Goal: Navigation & Orientation: Find specific page/section

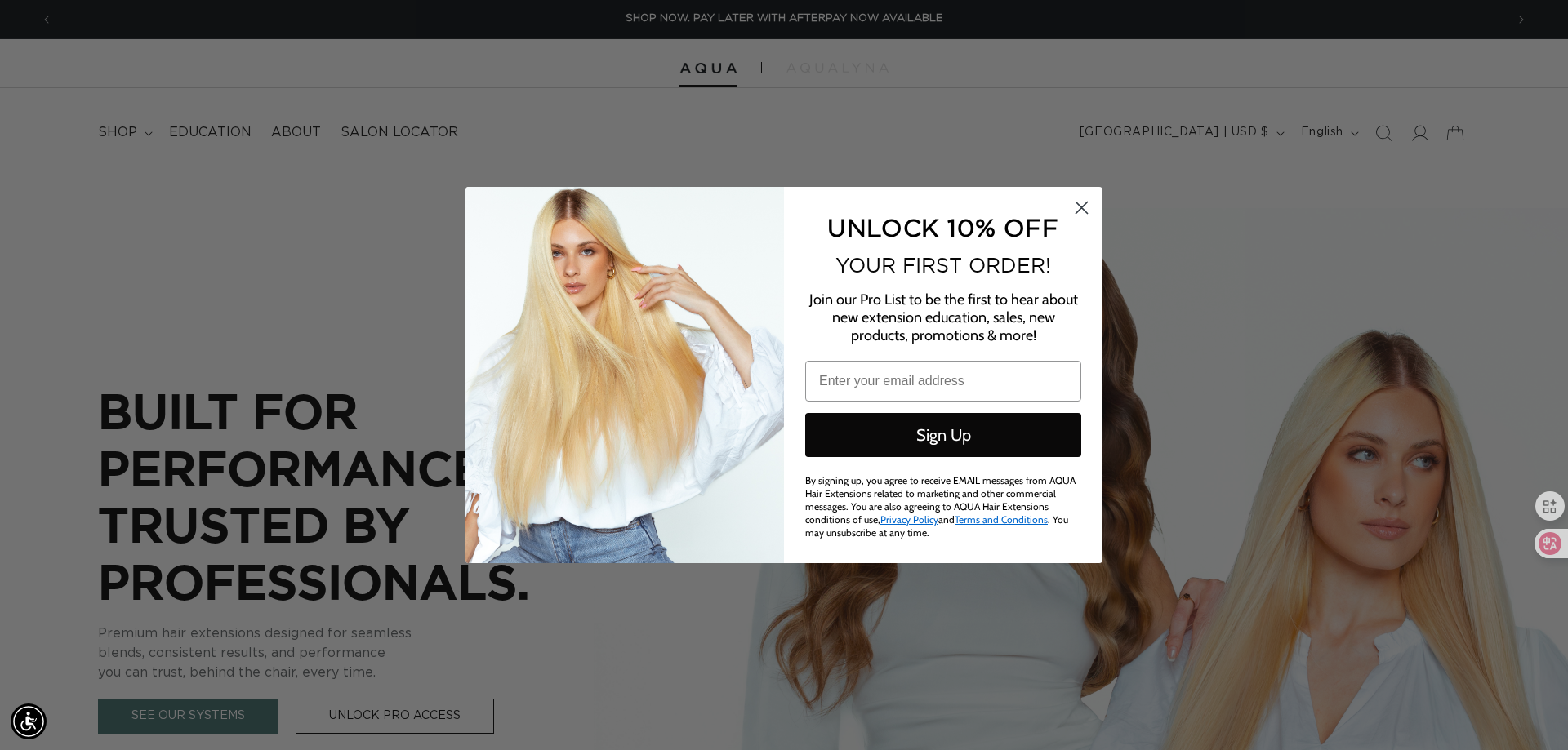
click at [1076, 201] on circle "Close dialog" at bounding box center [1081, 208] width 27 height 27
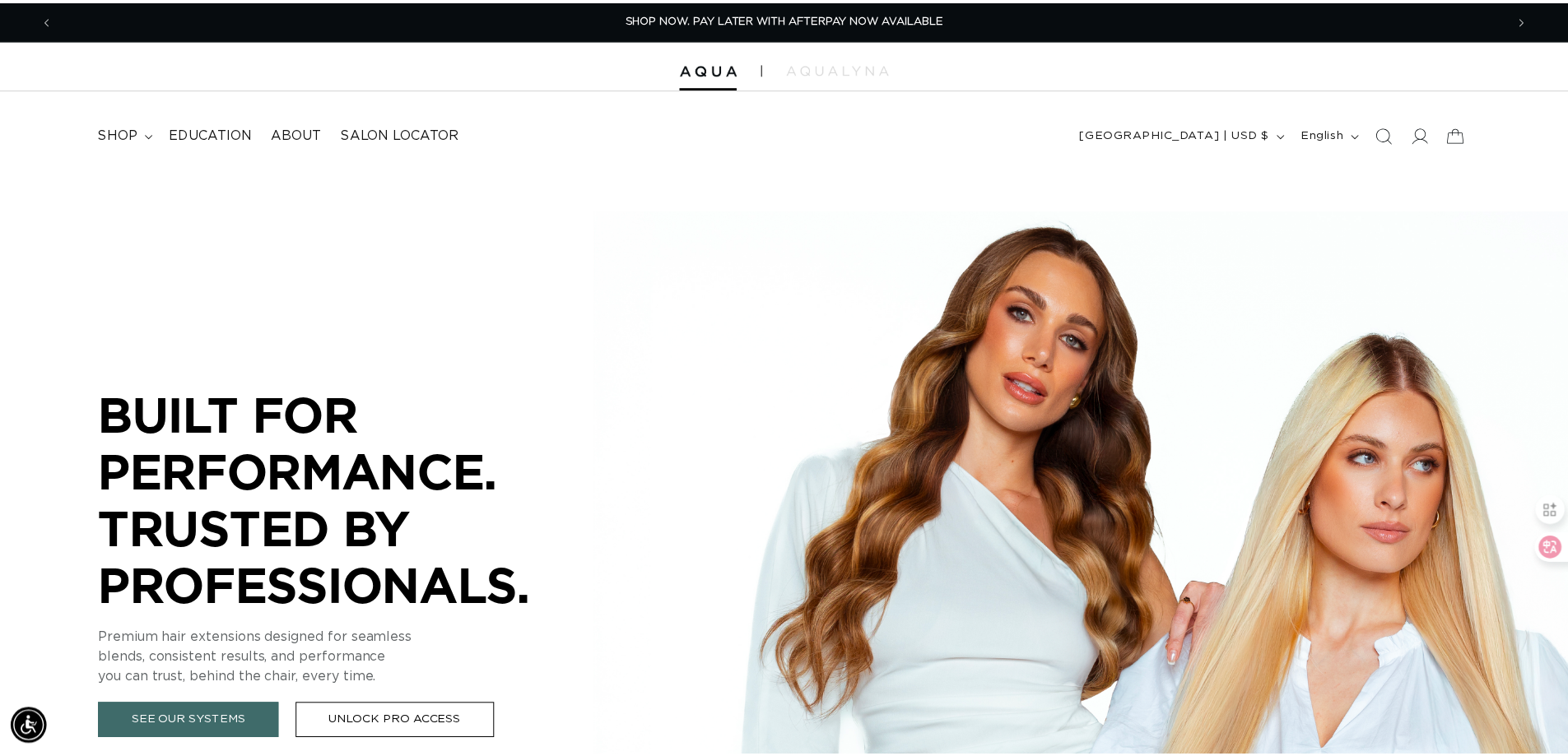
scroll to position [0, 1451]
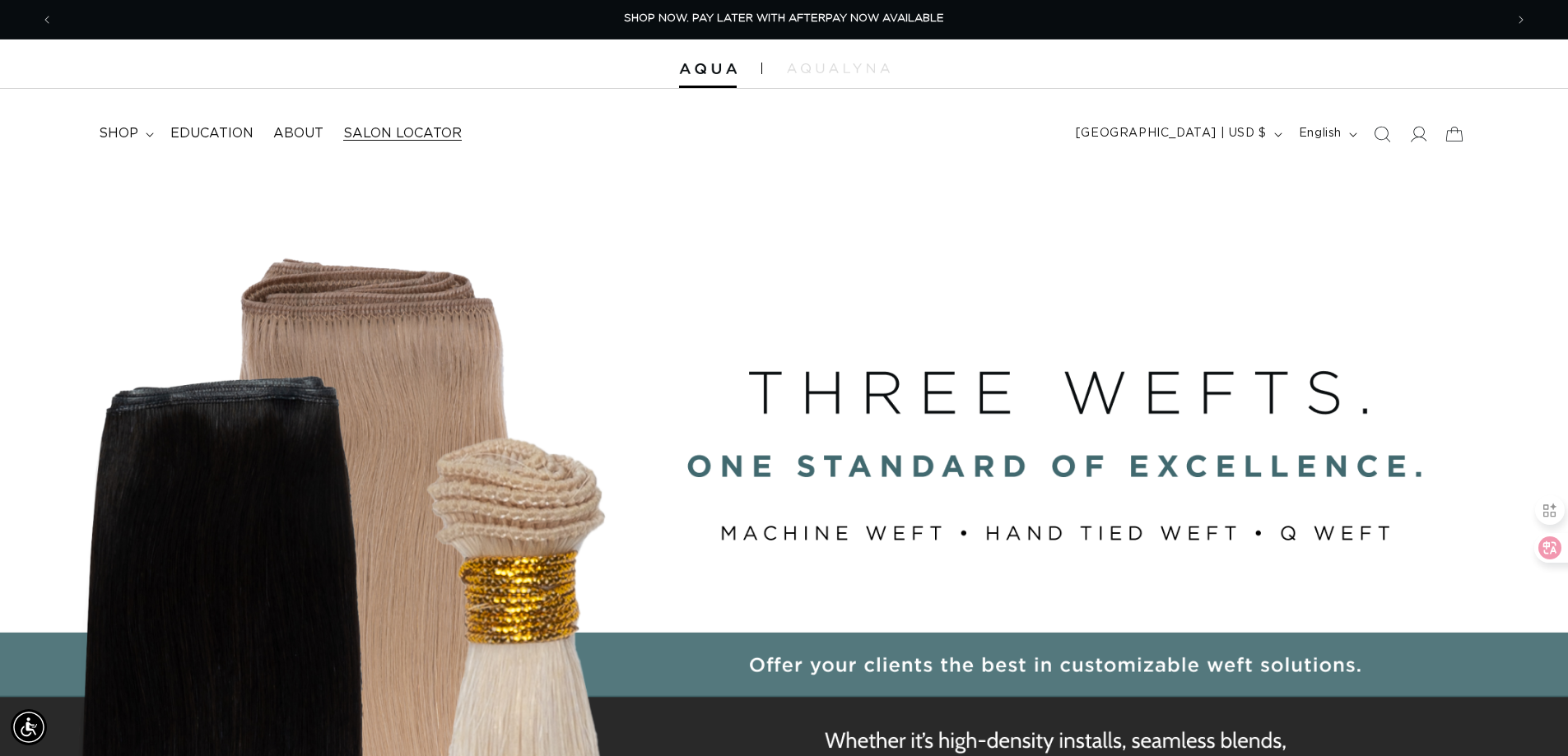
click at [423, 138] on span "Salon Locator" at bounding box center [402, 133] width 118 height 17
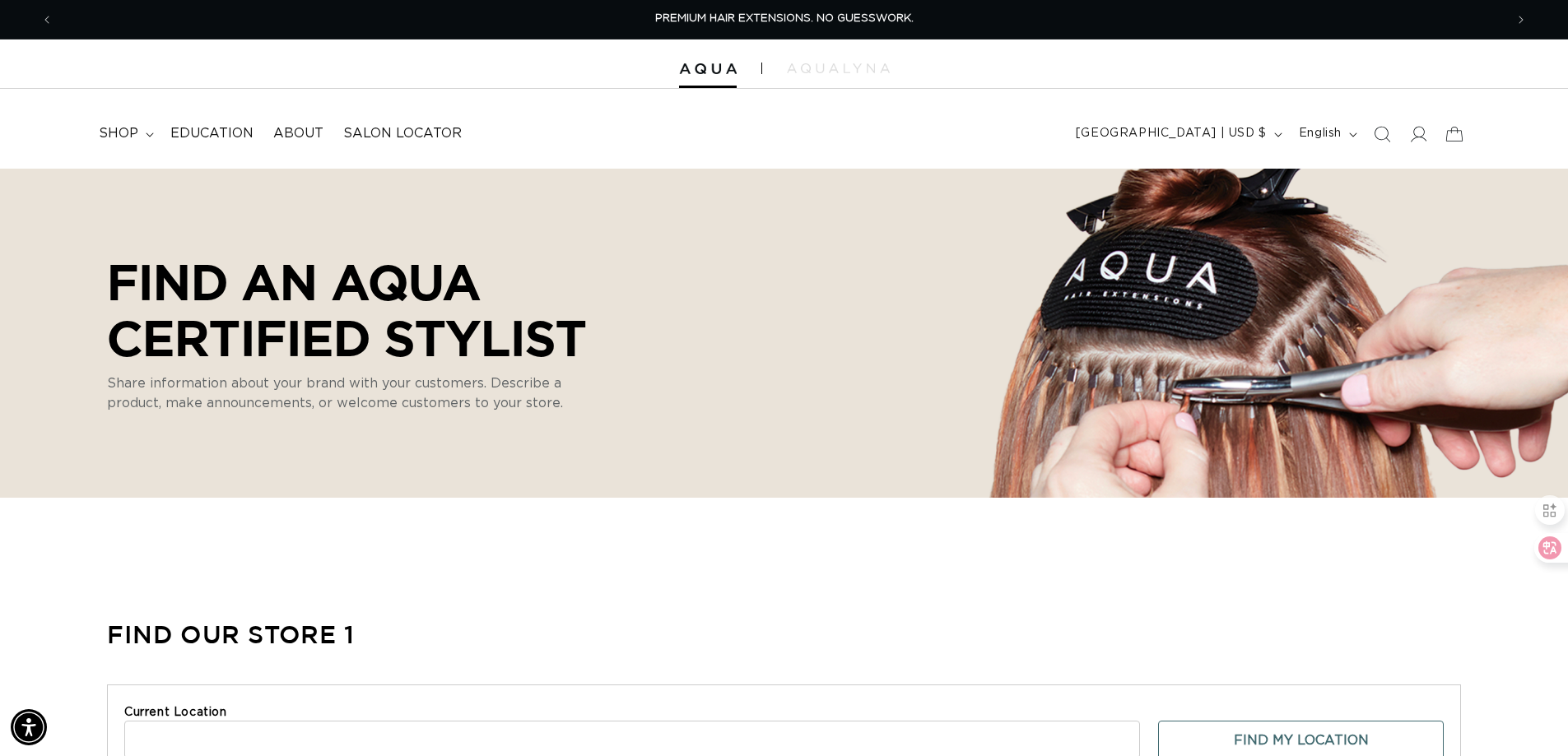
select select "m"
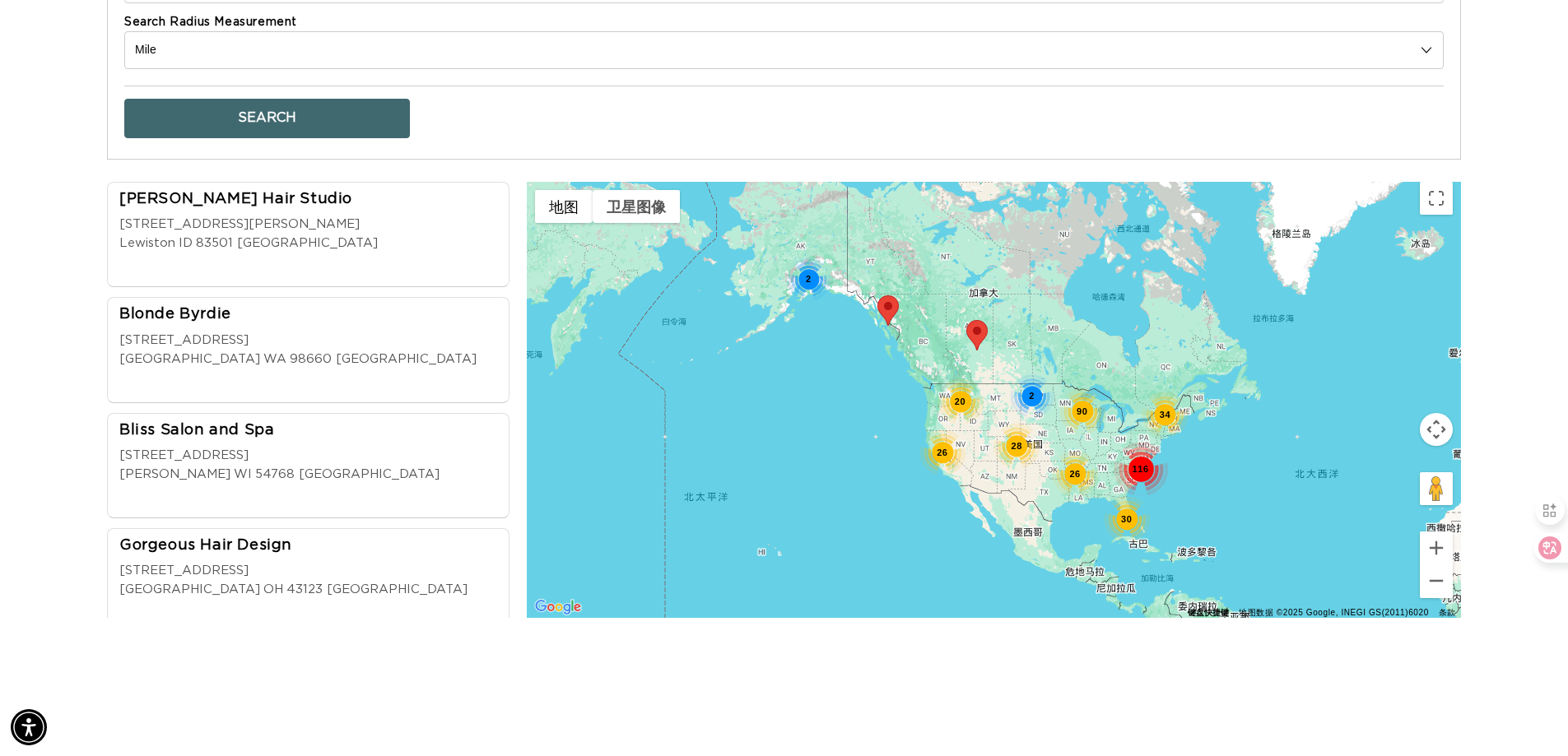
click at [333, 221] on div "[STREET_ADDRESS][PERSON_NAME]" at bounding box center [248, 225] width 259 height 19
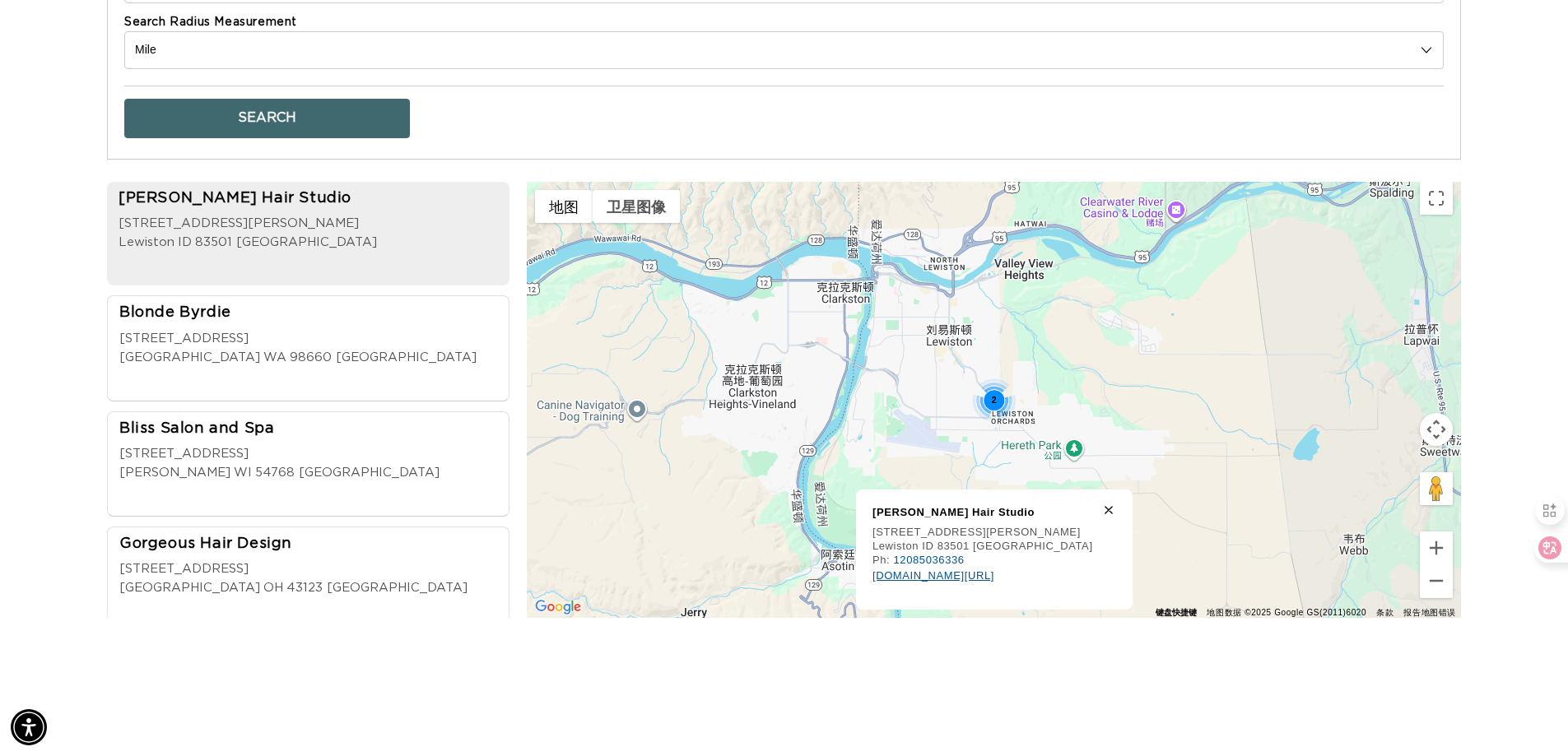
scroll to position [0, 2902]
drag, startPoint x: 1049, startPoint y: 497, endPoint x: 870, endPoint y: 497, distance: 179.0
click at [870, 497] on div "[PERSON_NAME] Hair Studio [STREET_ADDRESS][PERSON_NAME] Lewiston ID 83501 [GEOG…" at bounding box center [993, 549] width 277 height 120
copy div "[PERSON_NAME] Hair Studio"
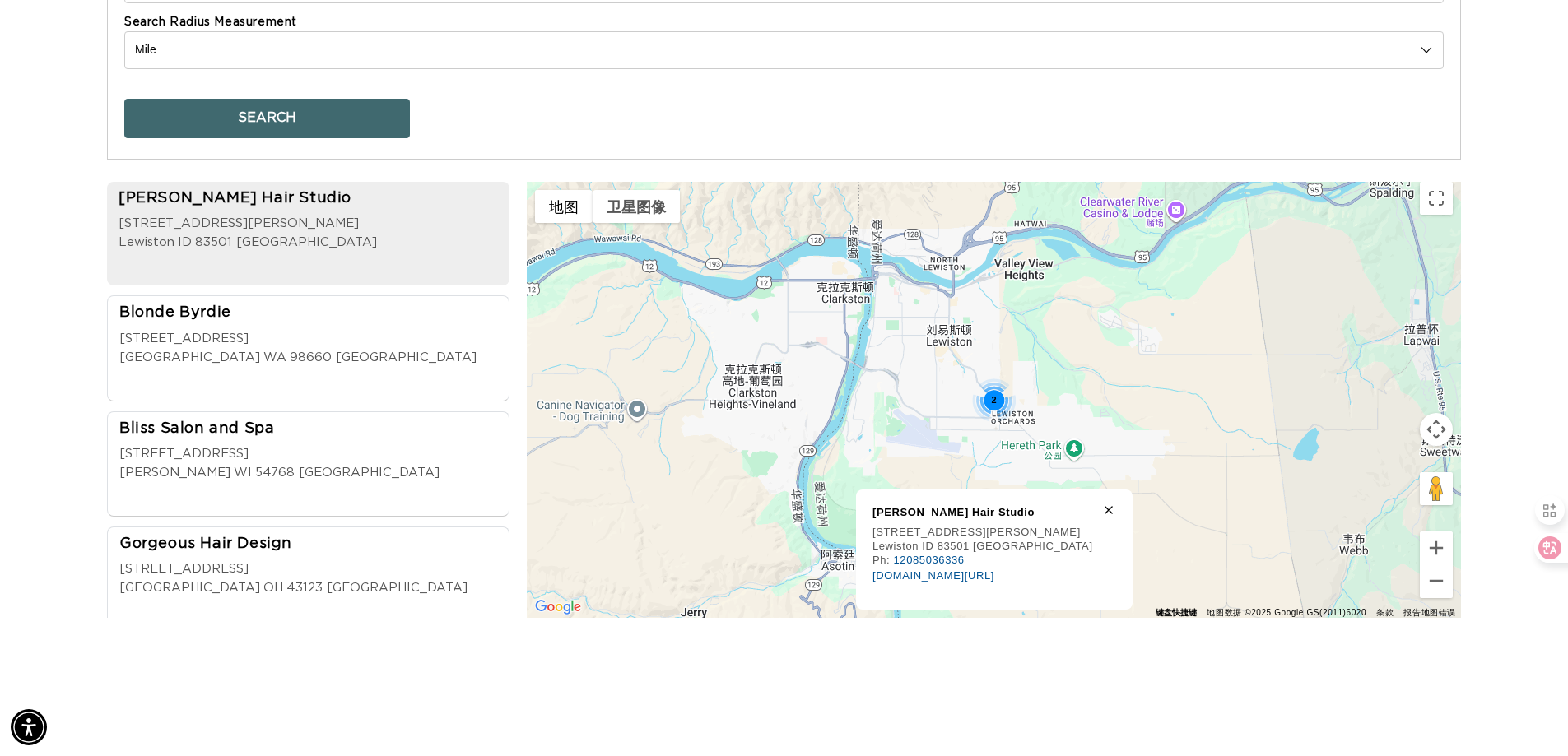
copy div "[PERSON_NAME] Hair Studio"
click at [274, 330] on div "[STREET_ADDRESS]" at bounding box center [297, 339] width 357 height 19
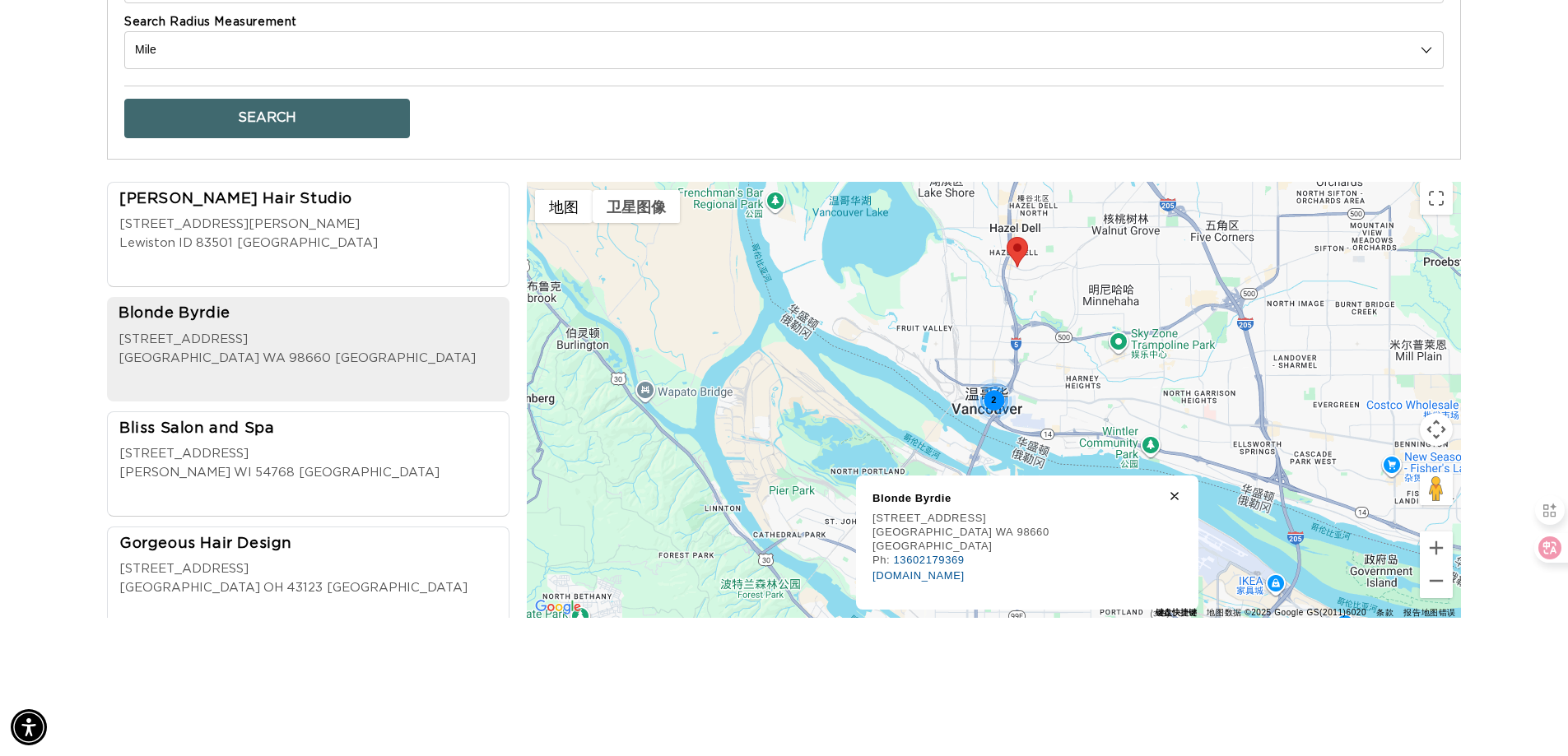
scroll to position [0, 2902]
